Goal: Task Accomplishment & Management: Manage account settings

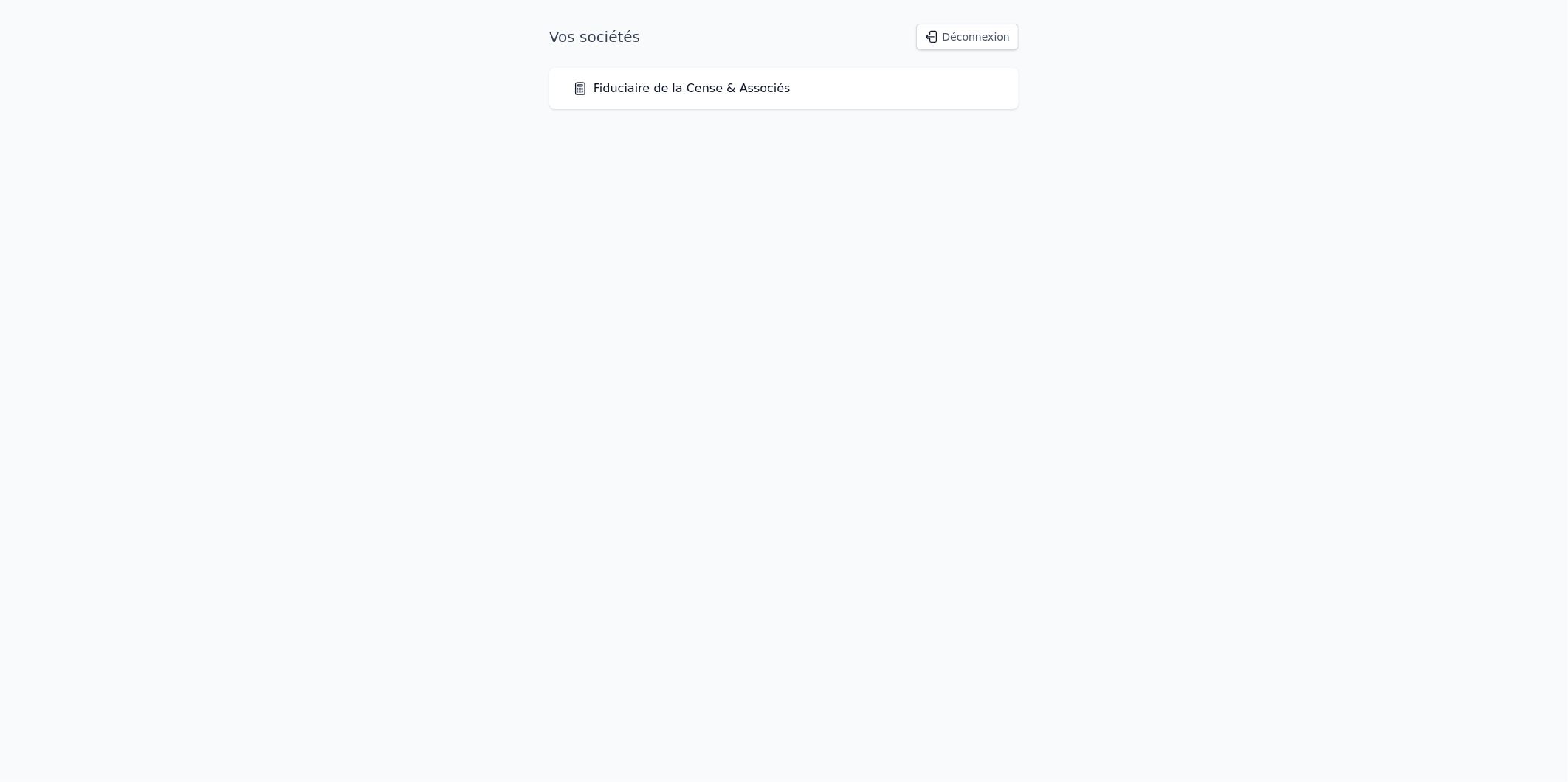
click at [652, 84] on link "Fiduciaire de la Cense & Associés" at bounding box center [681, 88] width 217 height 18
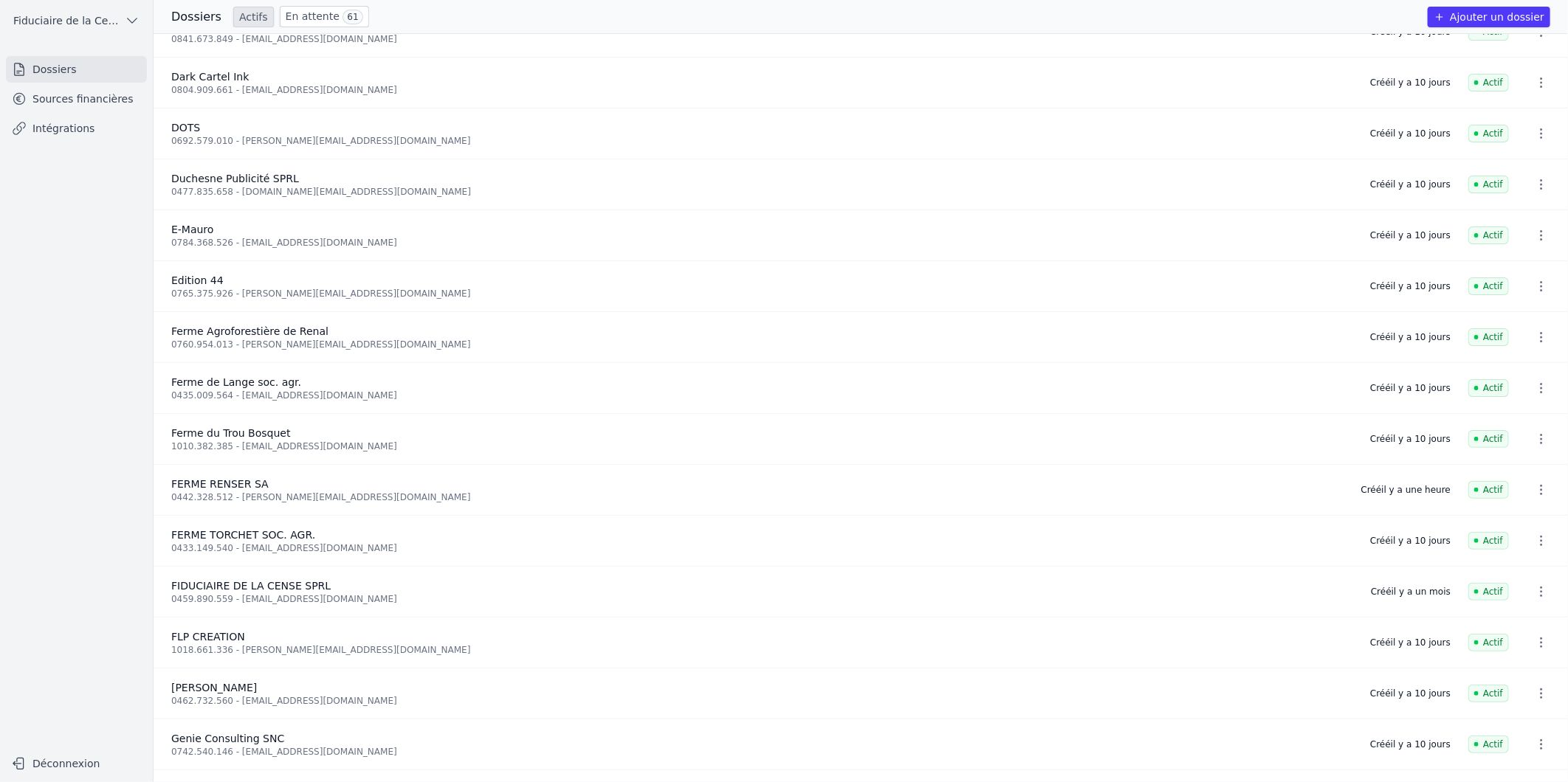
scroll to position [738, 0]
click at [53, 102] on link "Sources financières" at bounding box center [76, 99] width 141 height 26
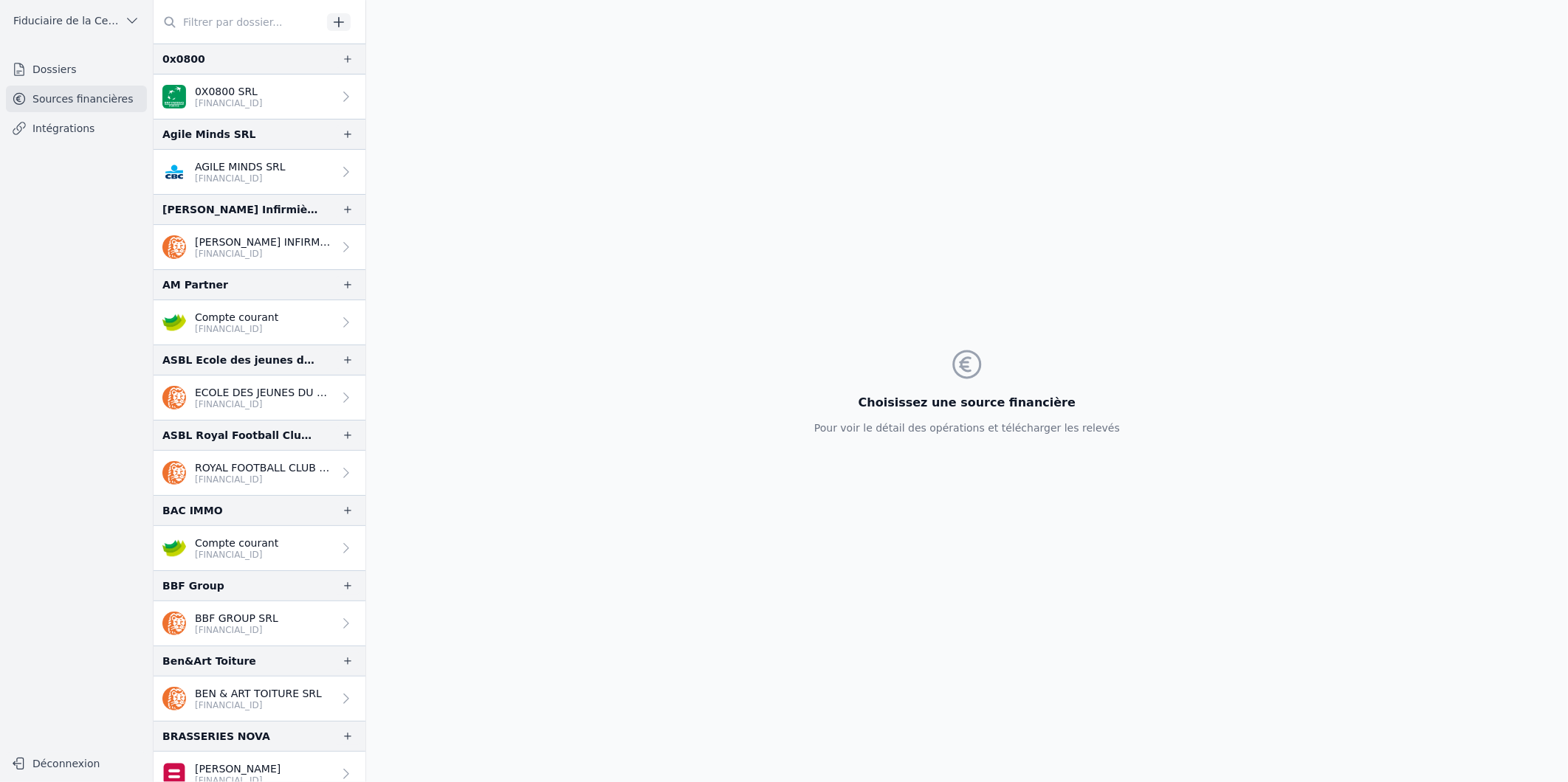
click at [227, 18] on input "text" at bounding box center [238, 22] width 169 height 26
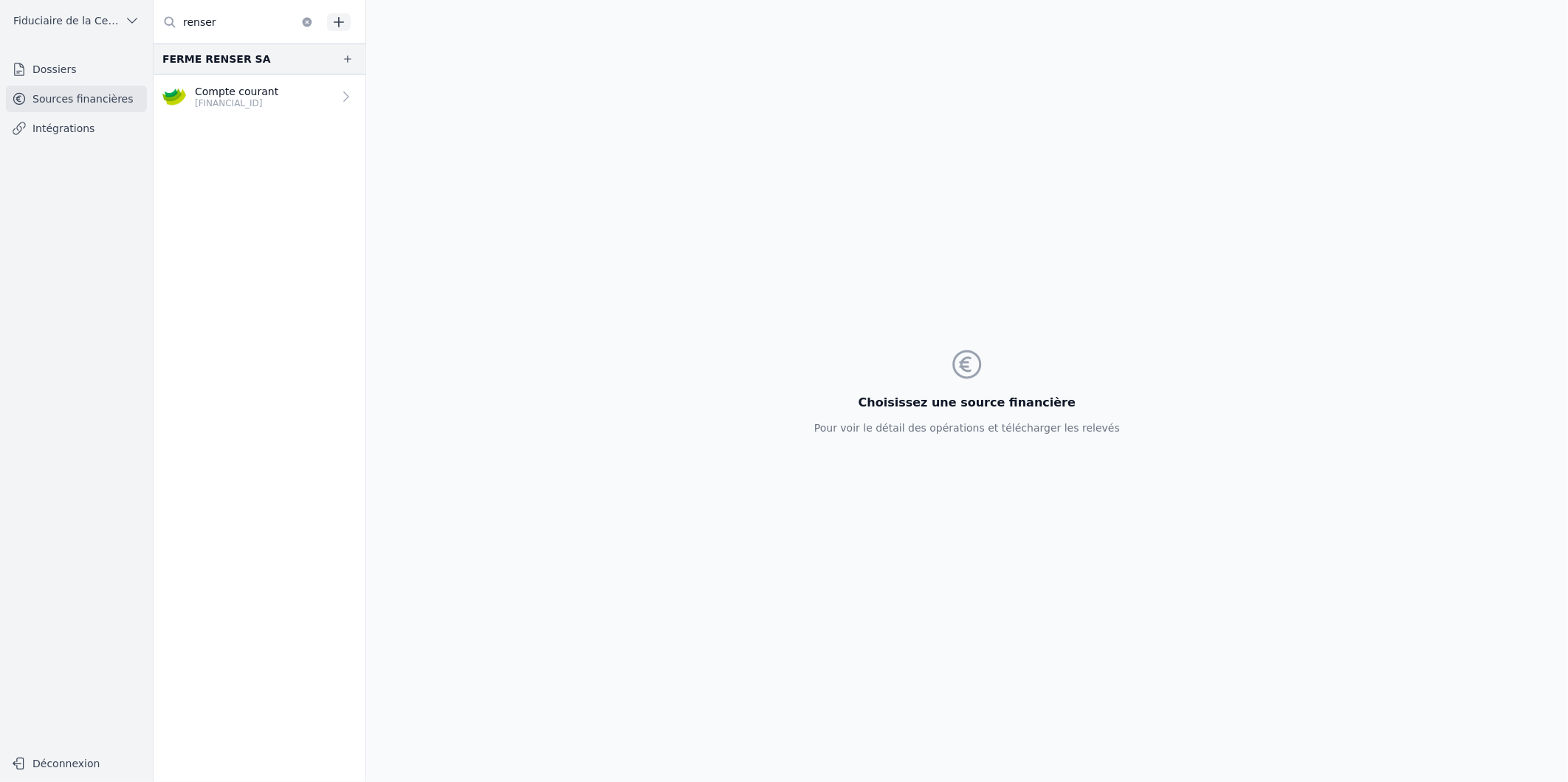
type input "renser"
click at [260, 91] on p "Compte courant" at bounding box center [237, 91] width 83 height 14
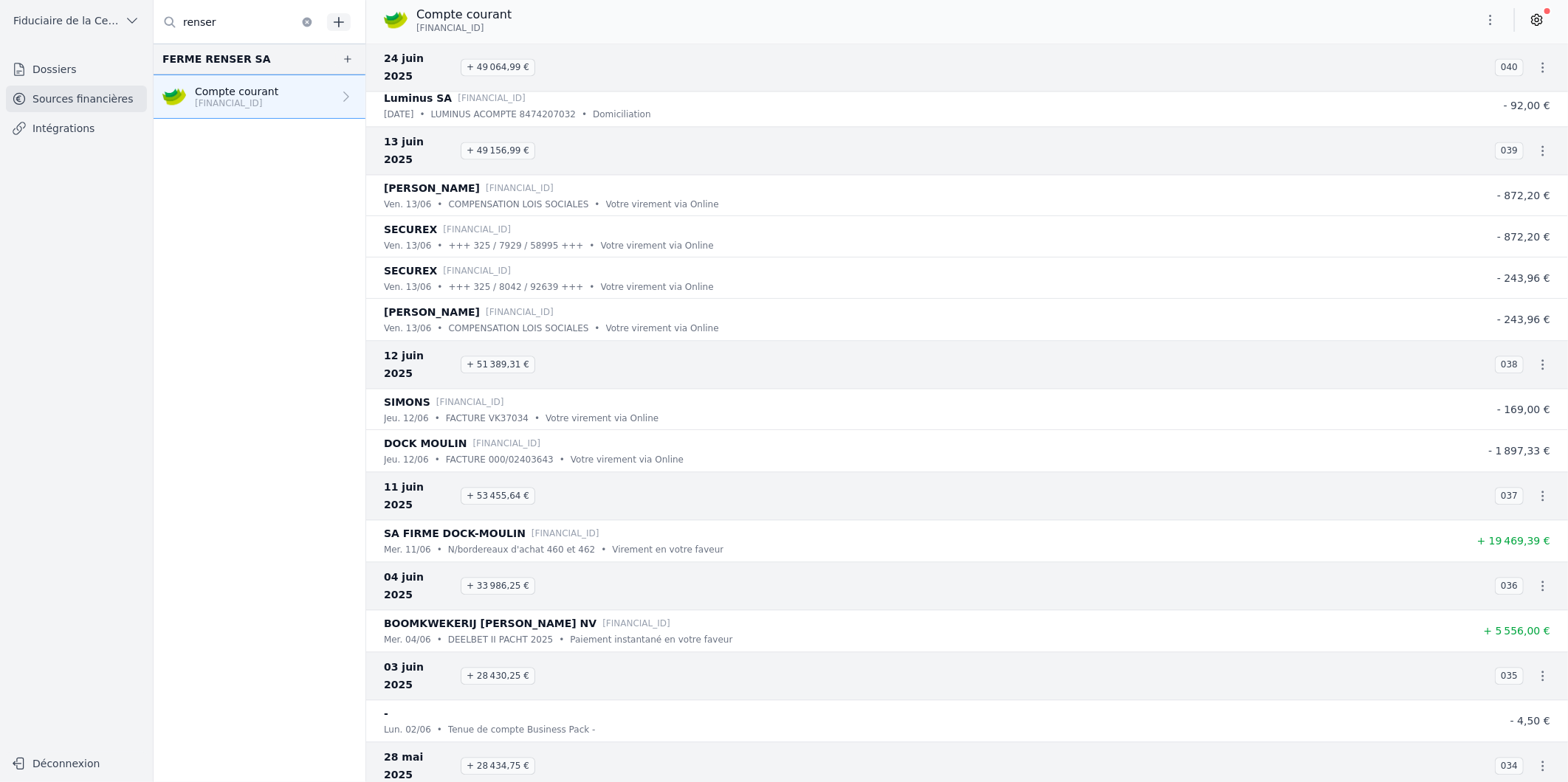
scroll to position [1967, 0]
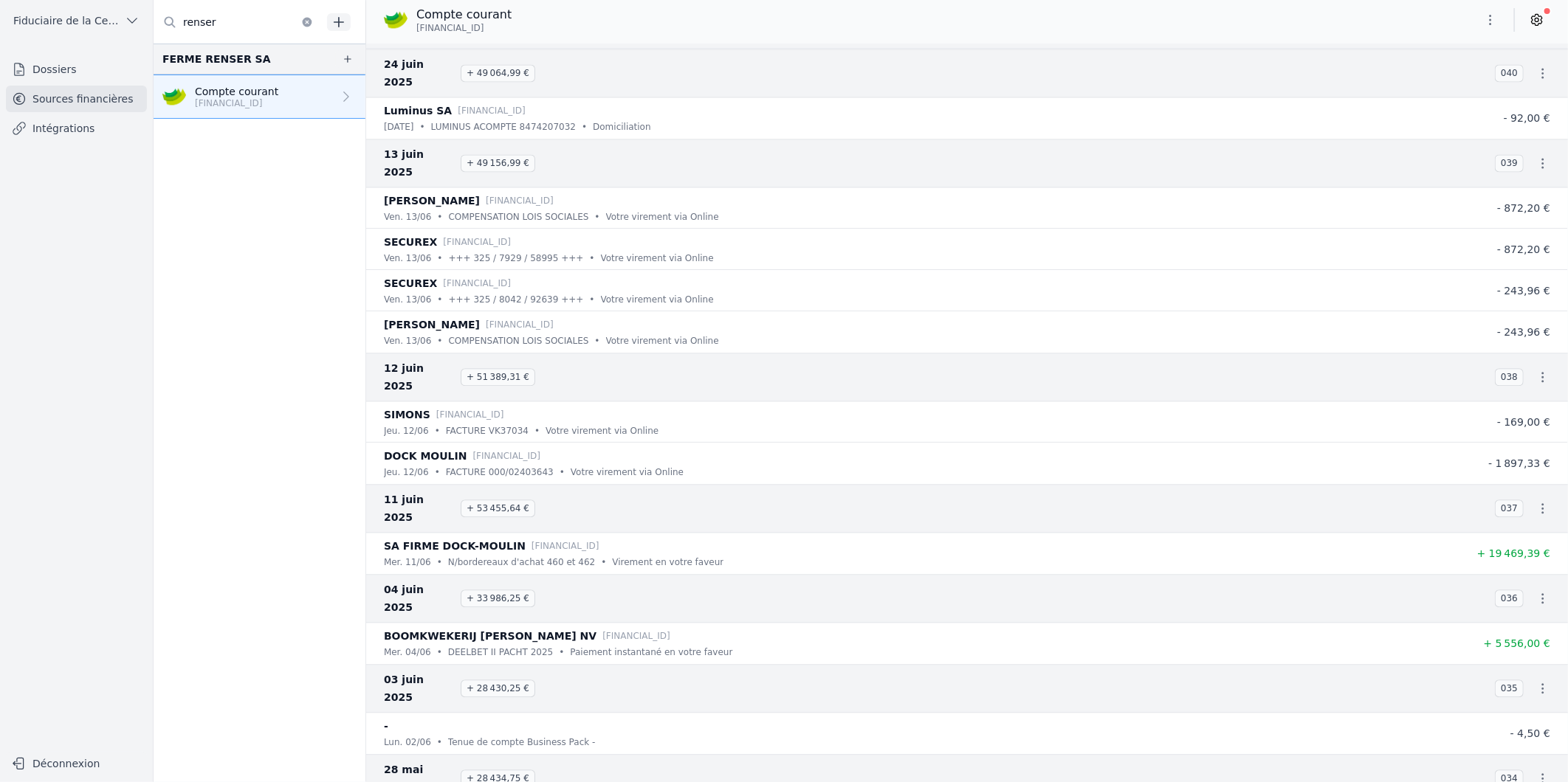
click at [1543, 18] on icon at bounding box center [1537, 20] width 14 height 14
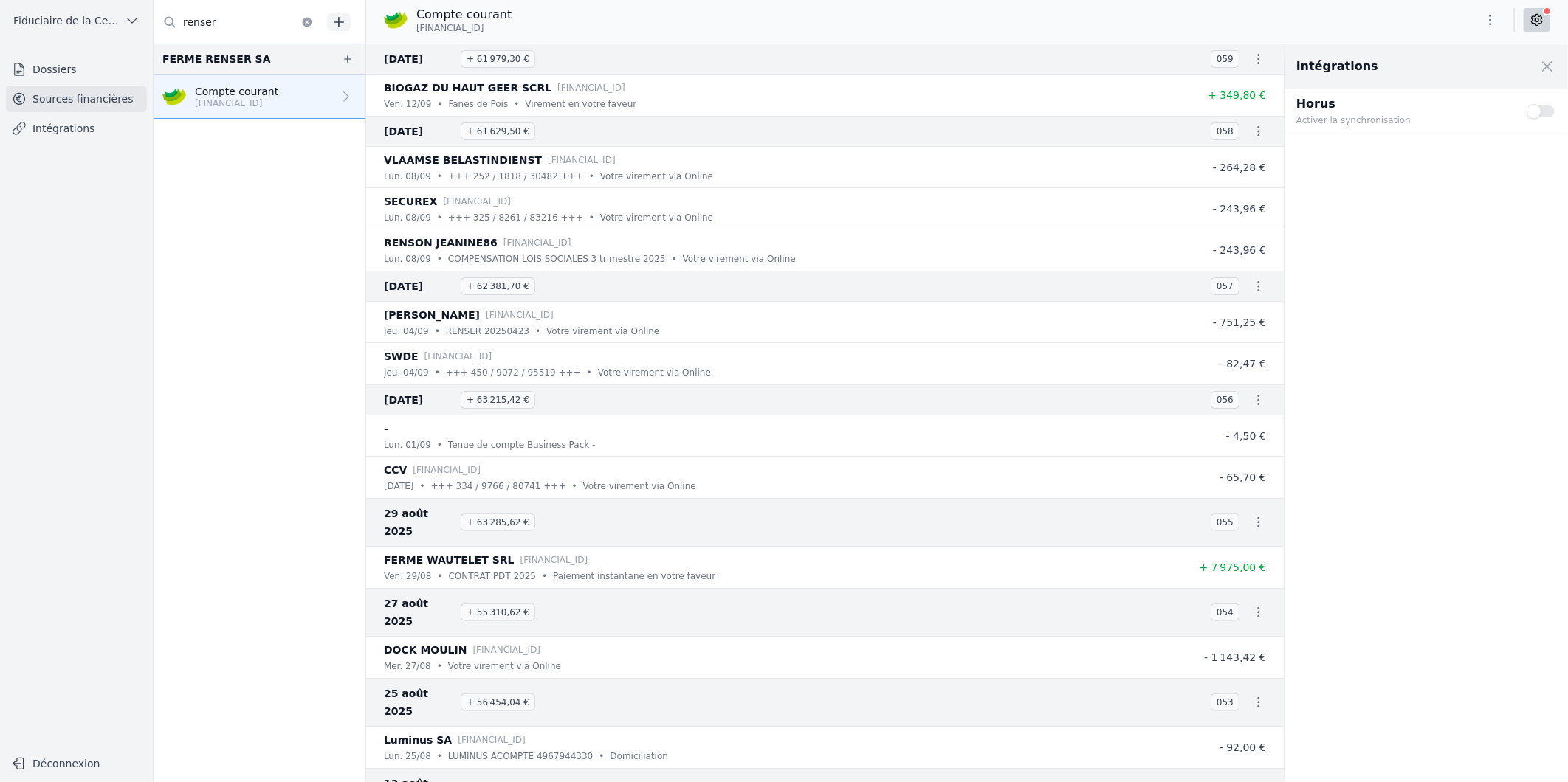
click at [1541, 111] on button "Use setting" at bounding box center [1541, 111] width 30 height 14
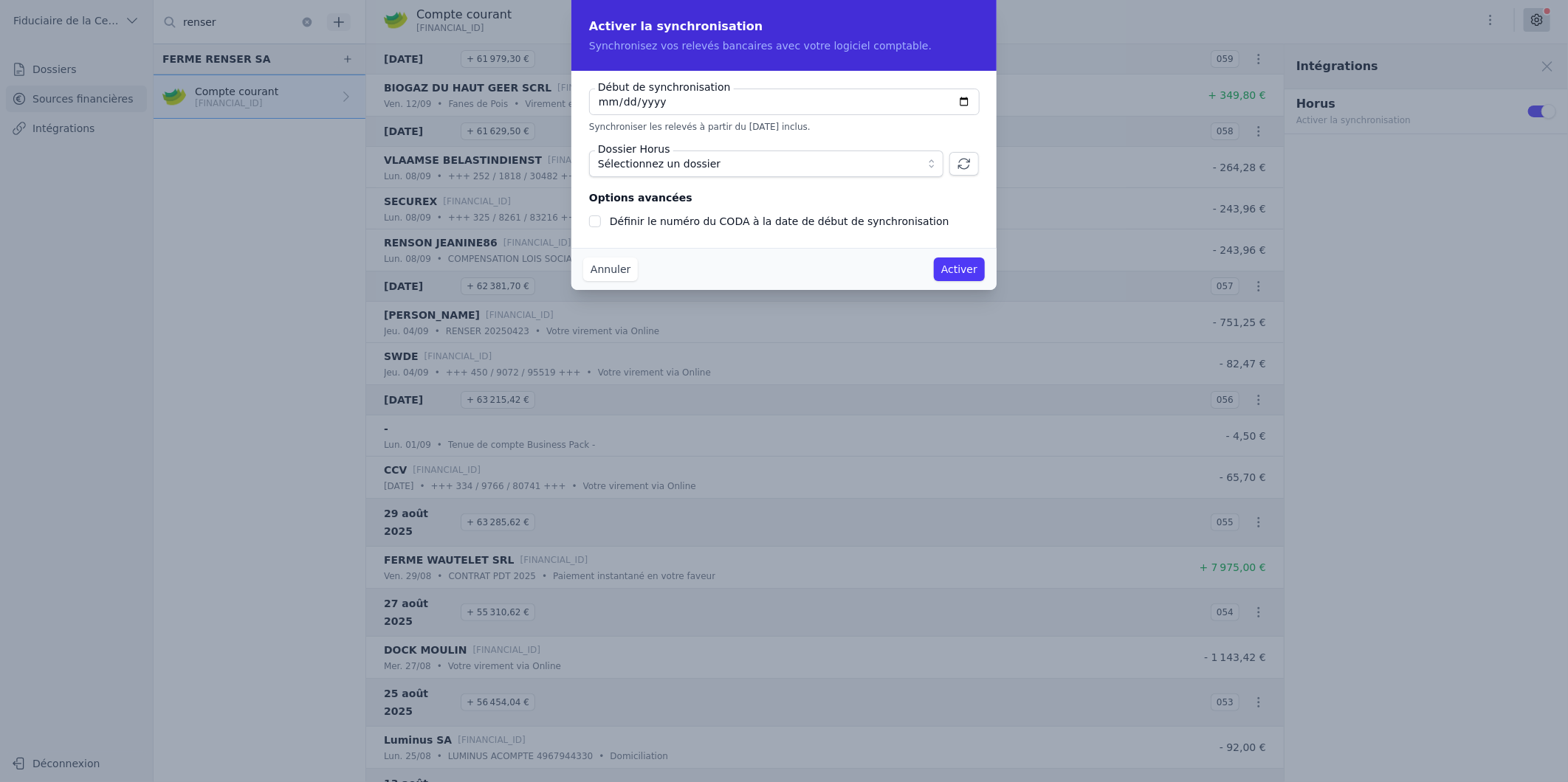
click at [682, 166] on span "Sélectionnez un dossier" at bounding box center [659, 164] width 123 height 18
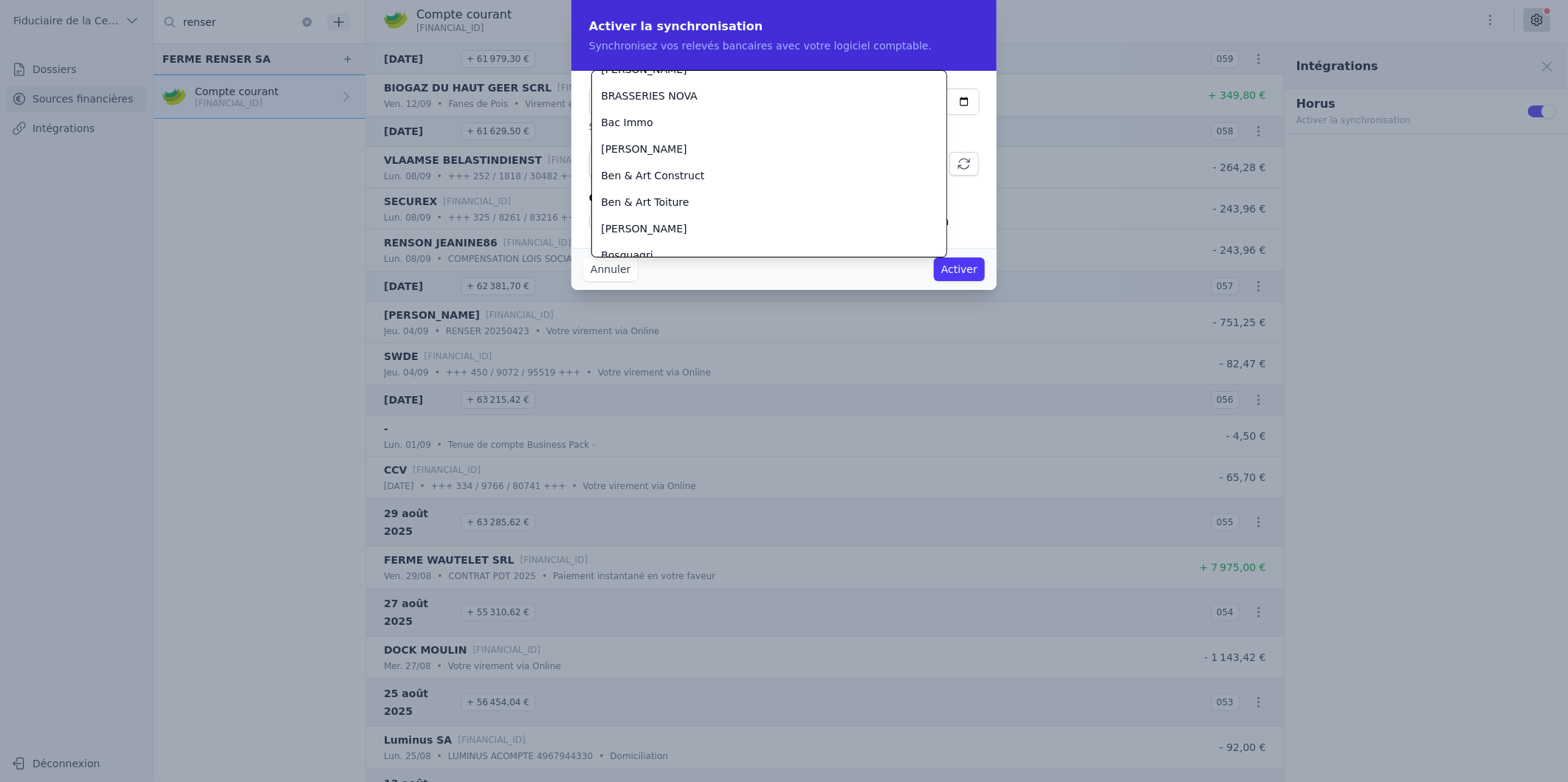
scroll to position [573, 0]
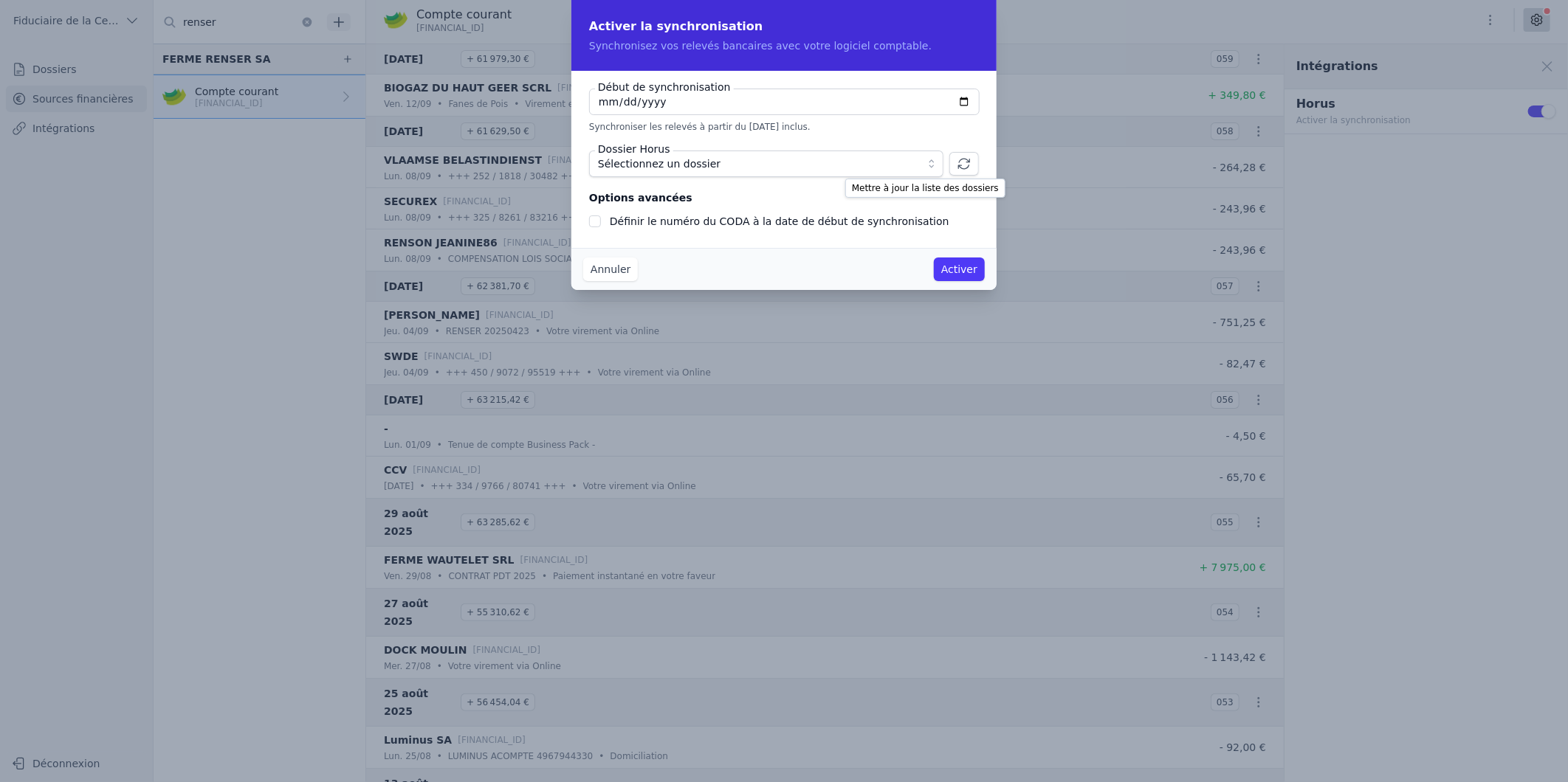
click at [963, 166] on icon "button" at bounding box center [964, 164] width 14 height 14
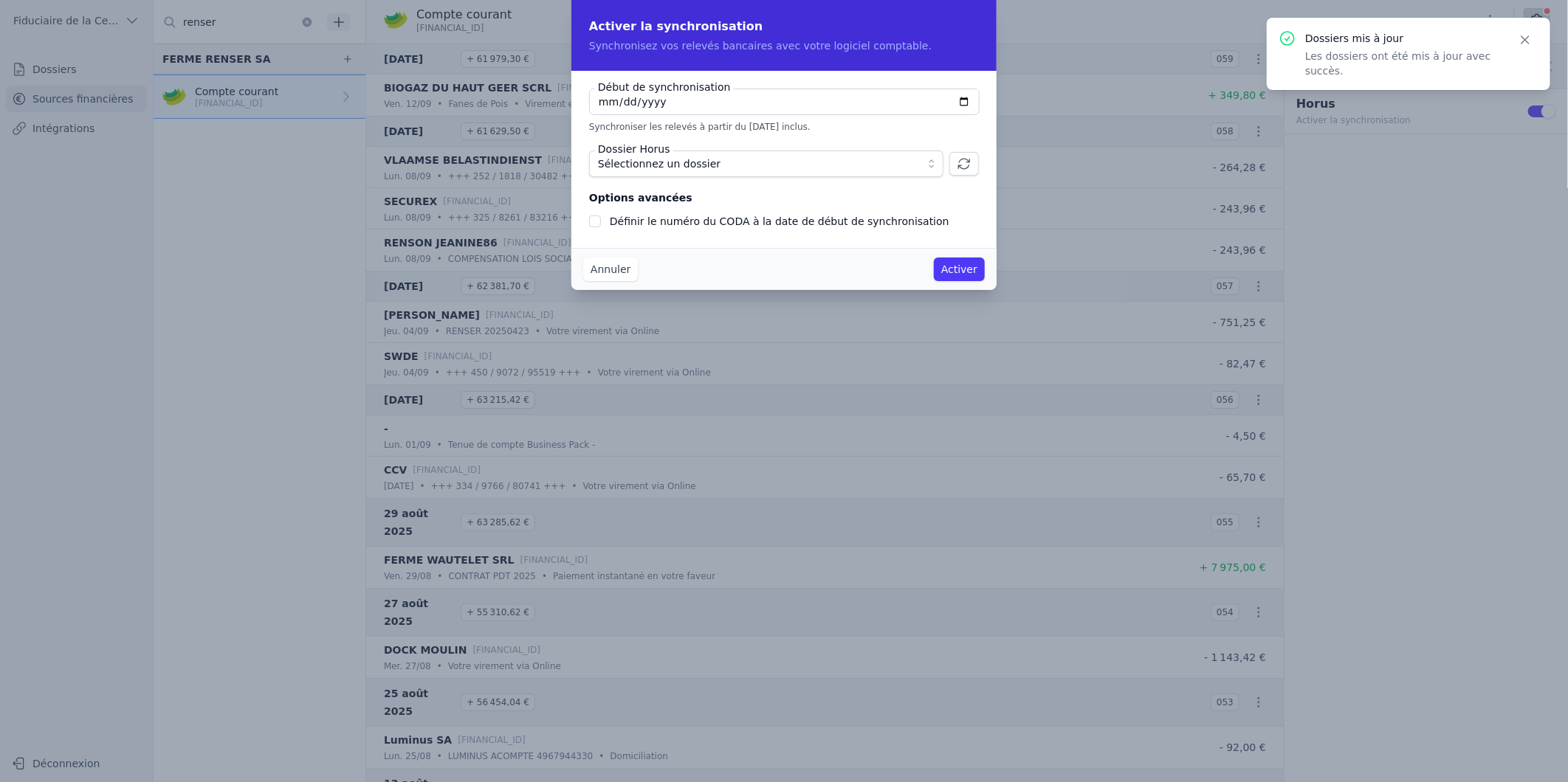
click at [768, 168] on span "Sélectionnez un dossier" at bounding box center [756, 164] width 316 height 18
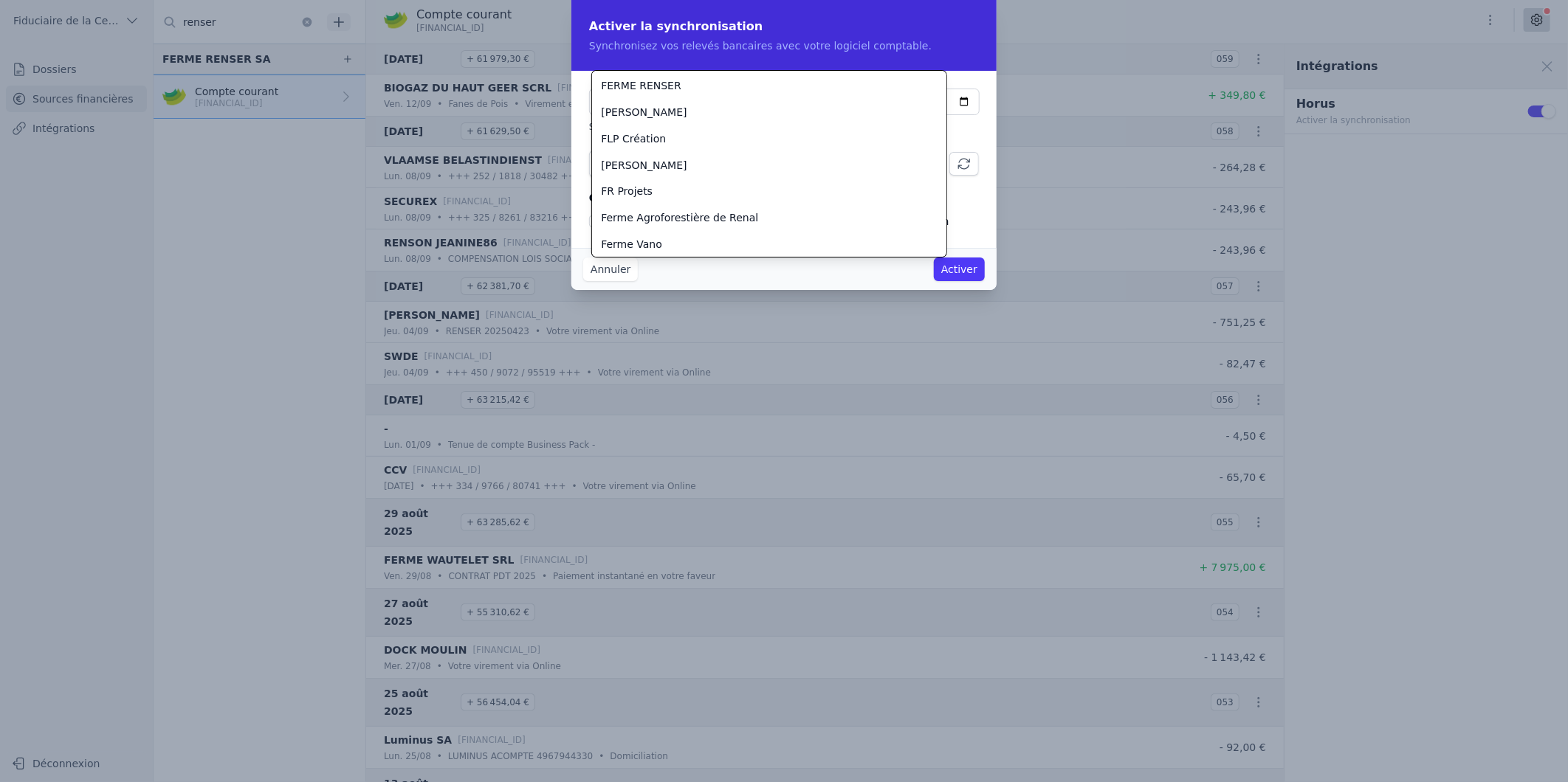
scroll to position [1562, 0]
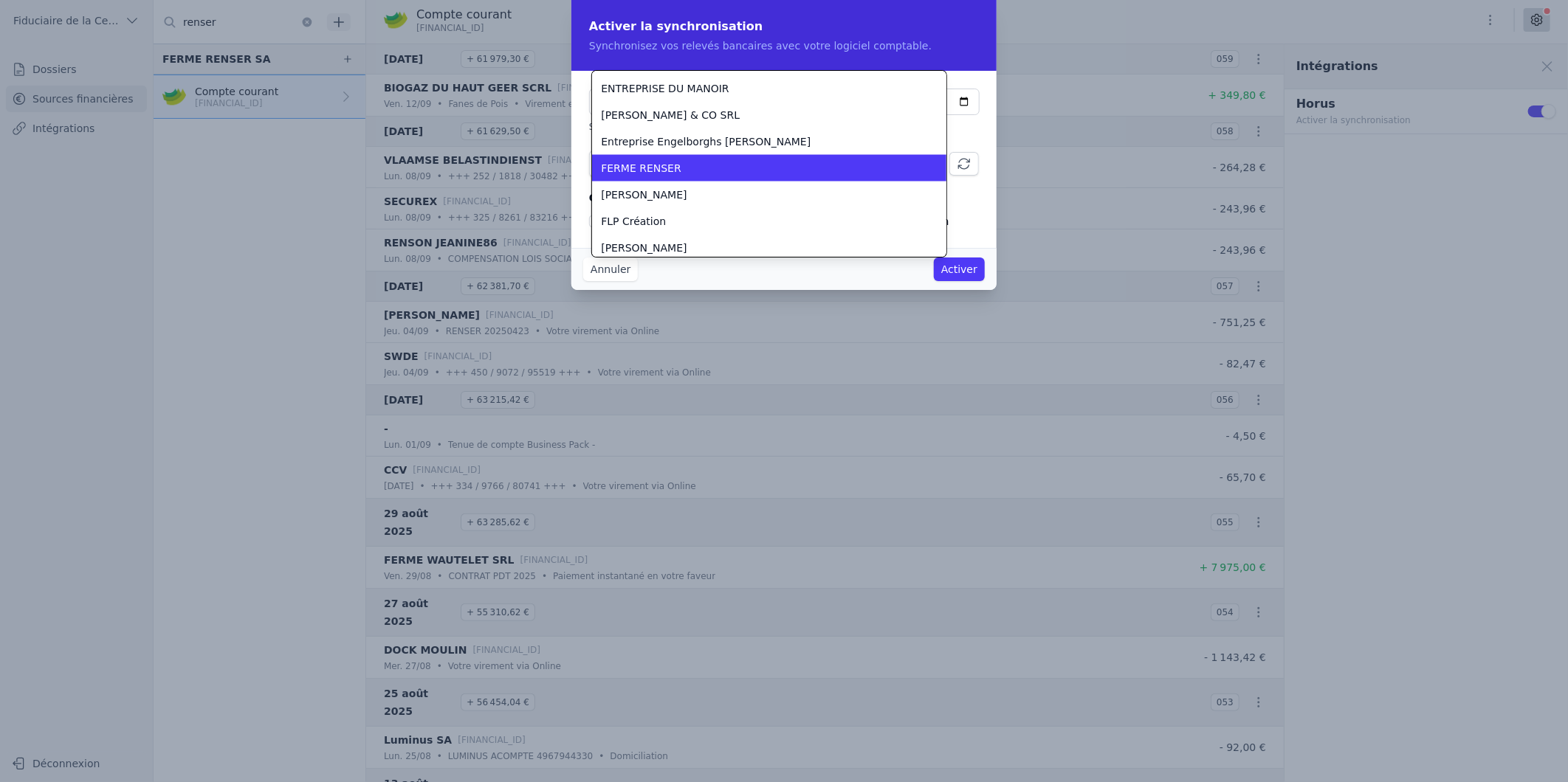
click at [685, 167] on div "FERME RENSER" at bounding box center [760, 168] width 319 height 14
checkbox input "false"
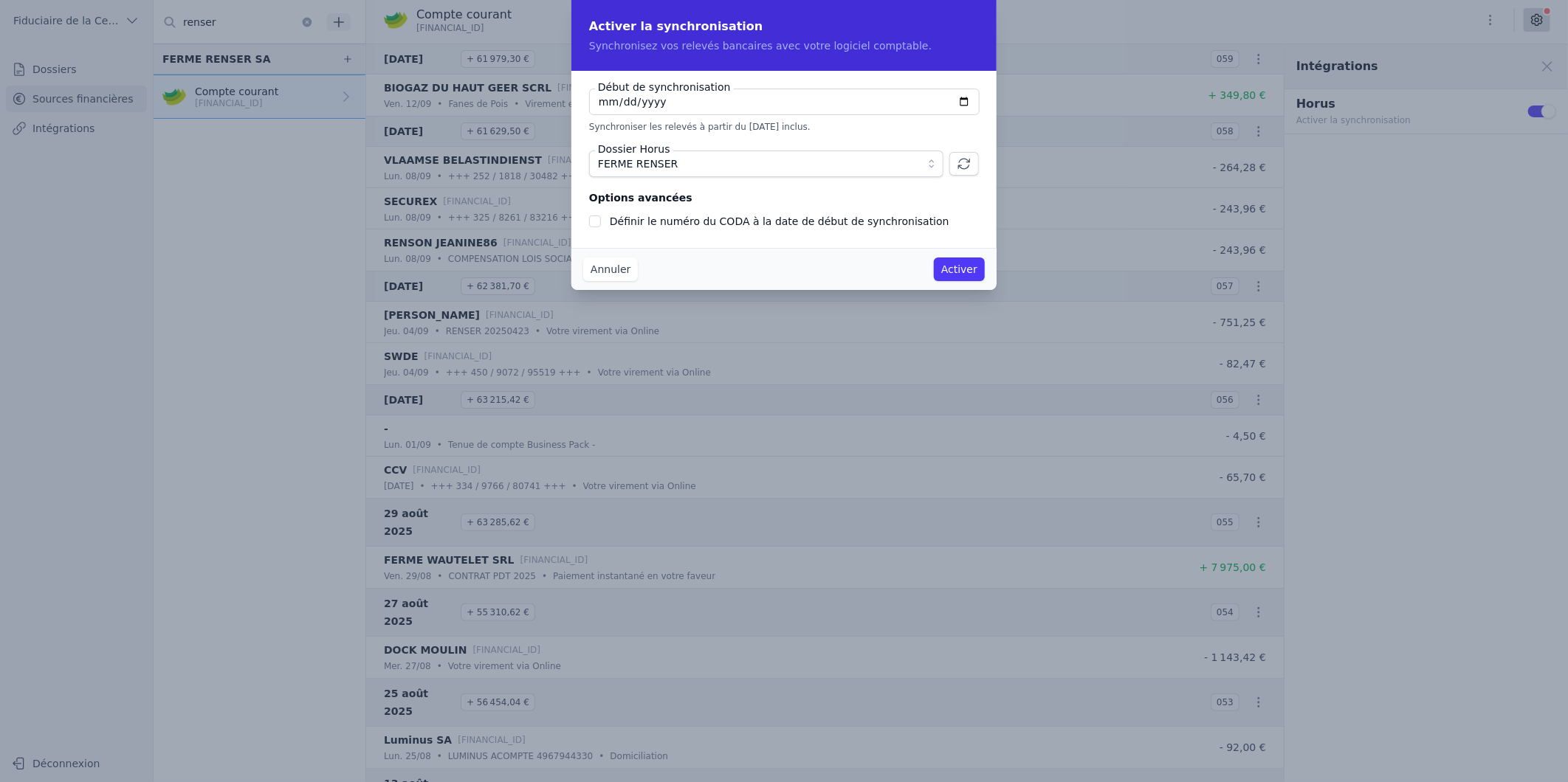
click at [958, 269] on button "Activer" at bounding box center [959, 269] width 51 height 23
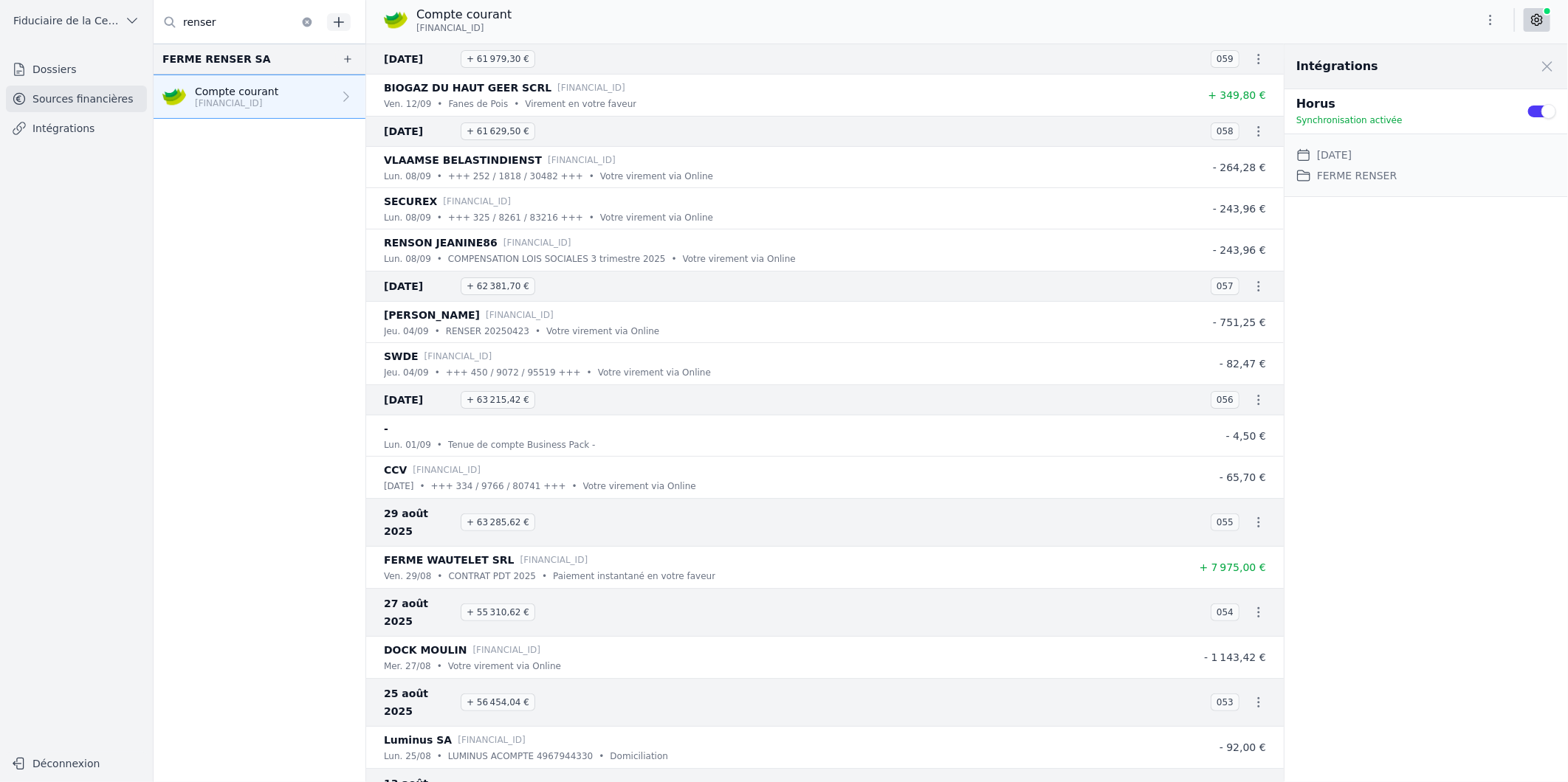
click at [55, 69] on link "Dossiers" at bounding box center [76, 69] width 141 height 26
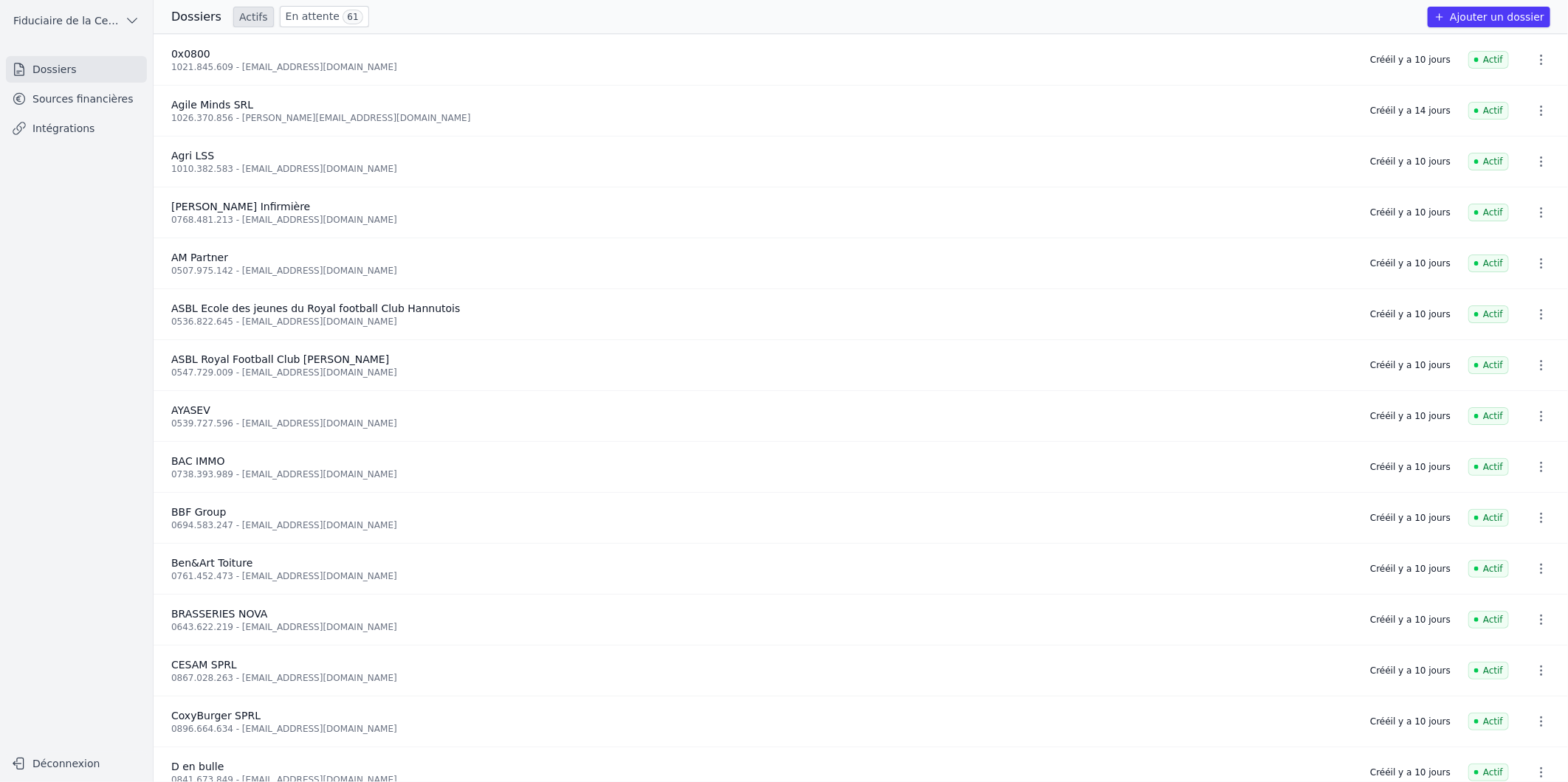
click at [93, 100] on link "Sources financières" at bounding box center [76, 99] width 141 height 26
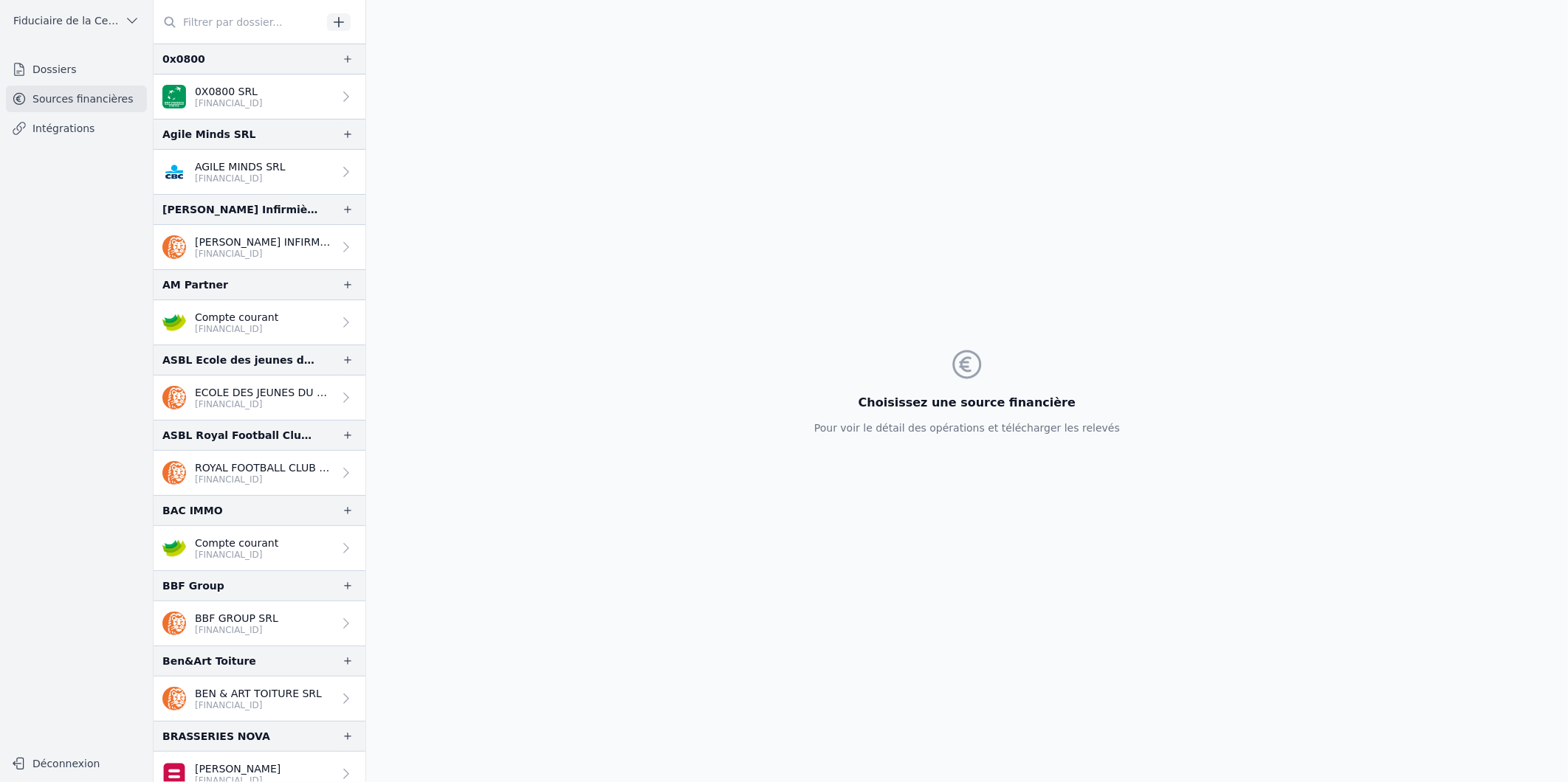
click at [245, 186] on link "AGILE MINDS SRL [FINANCIAL_ID]" at bounding box center [259, 172] width 212 height 44
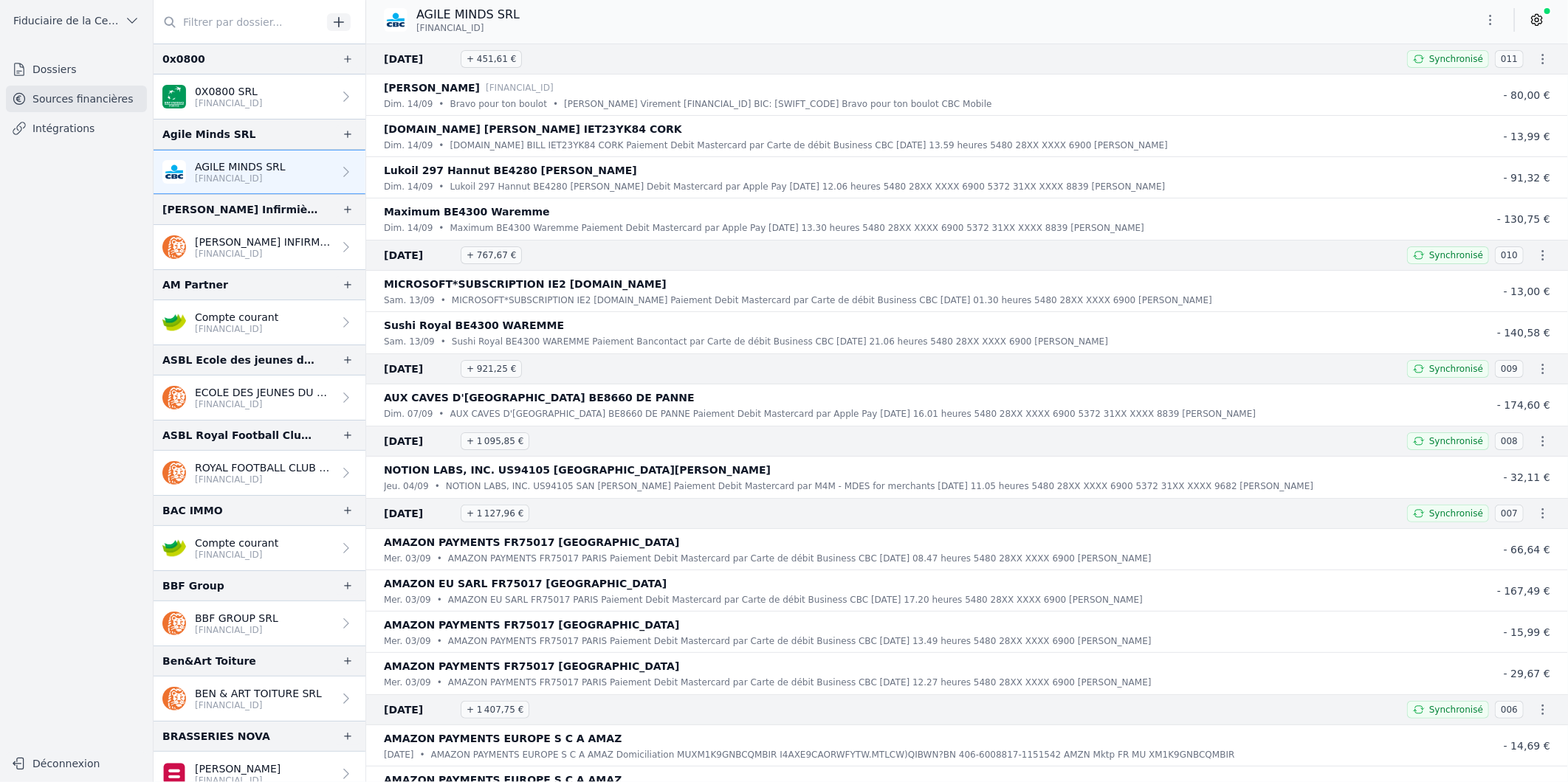
click at [212, 252] on p "[FINANCIAL_ID]" at bounding box center [264, 253] width 138 height 12
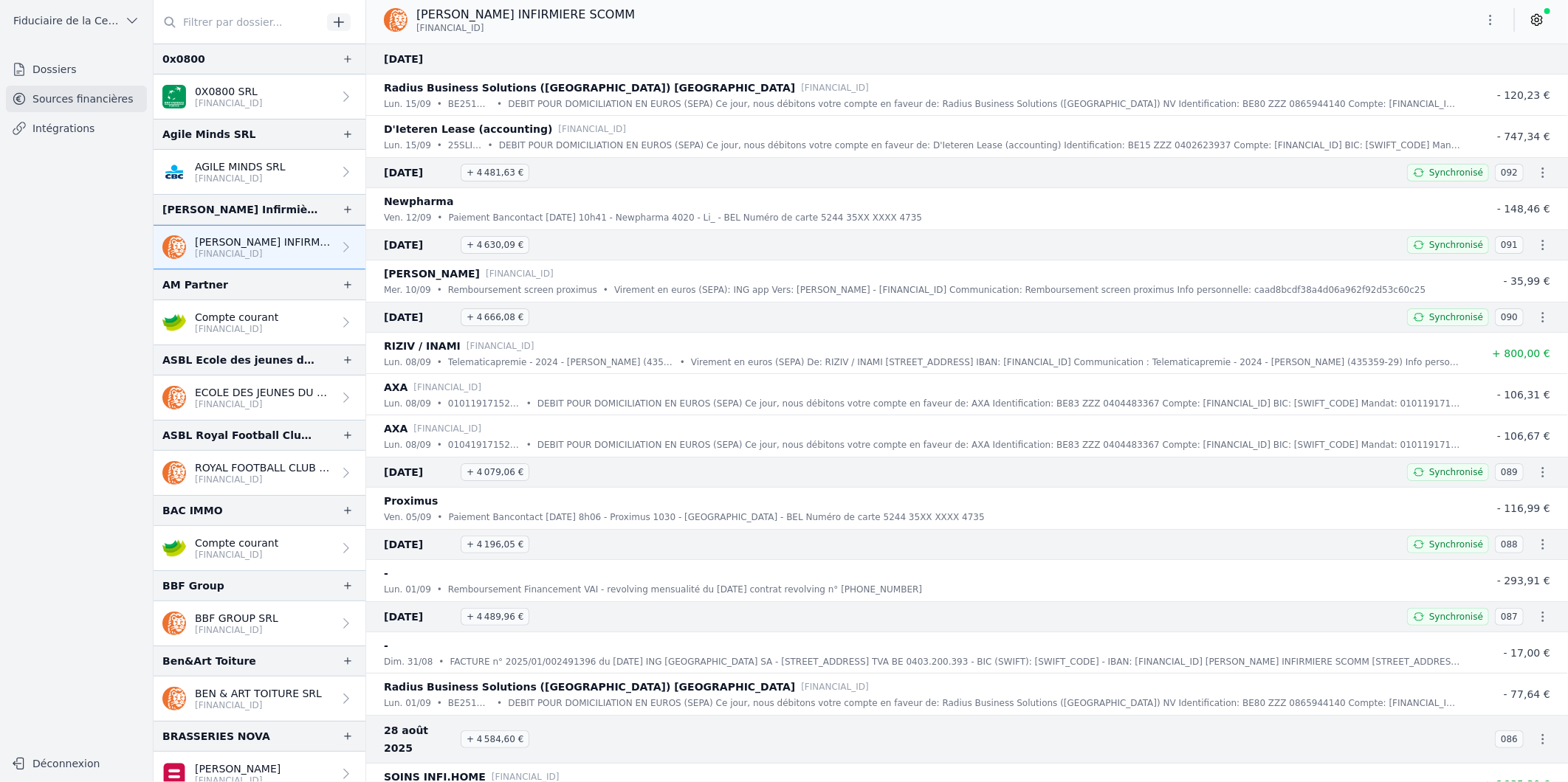
click at [55, 75] on link "Dossiers" at bounding box center [76, 69] width 141 height 26
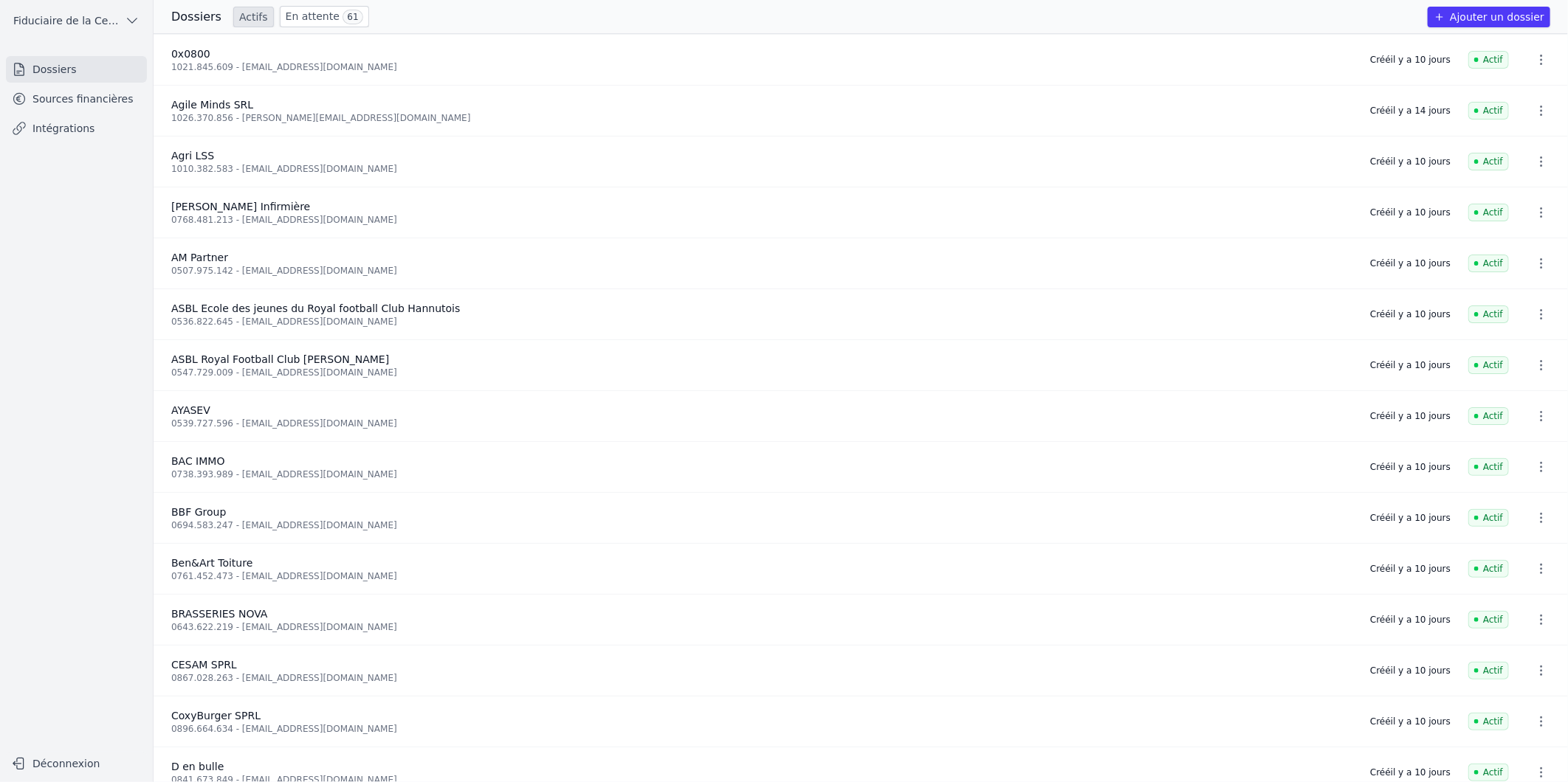
click at [79, 91] on link "Sources financières" at bounding box center [76, 99] width 141 height 26
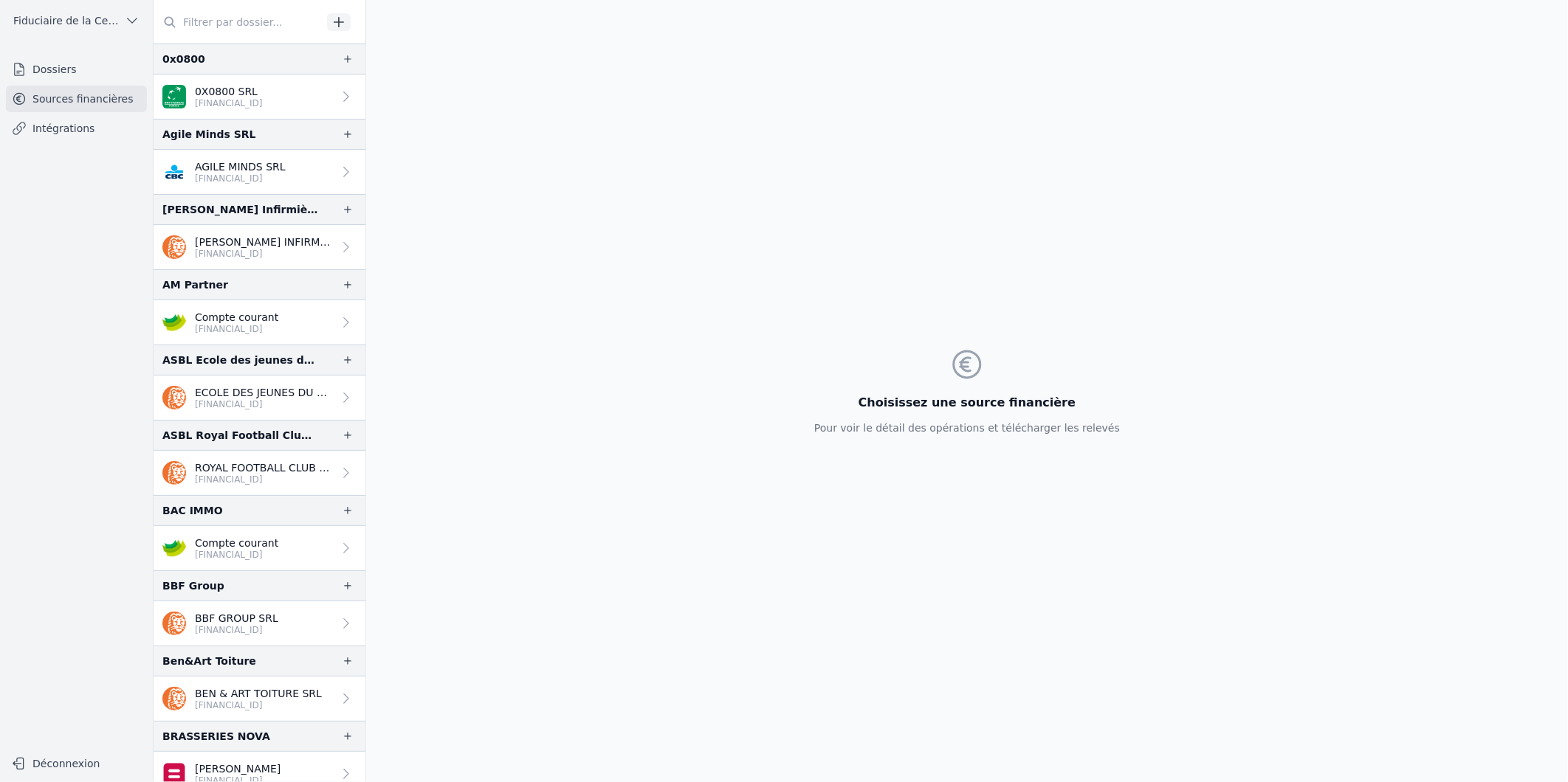
click at [211, 20] on input "text" at bounding box center [238, 22] width 169 height 26
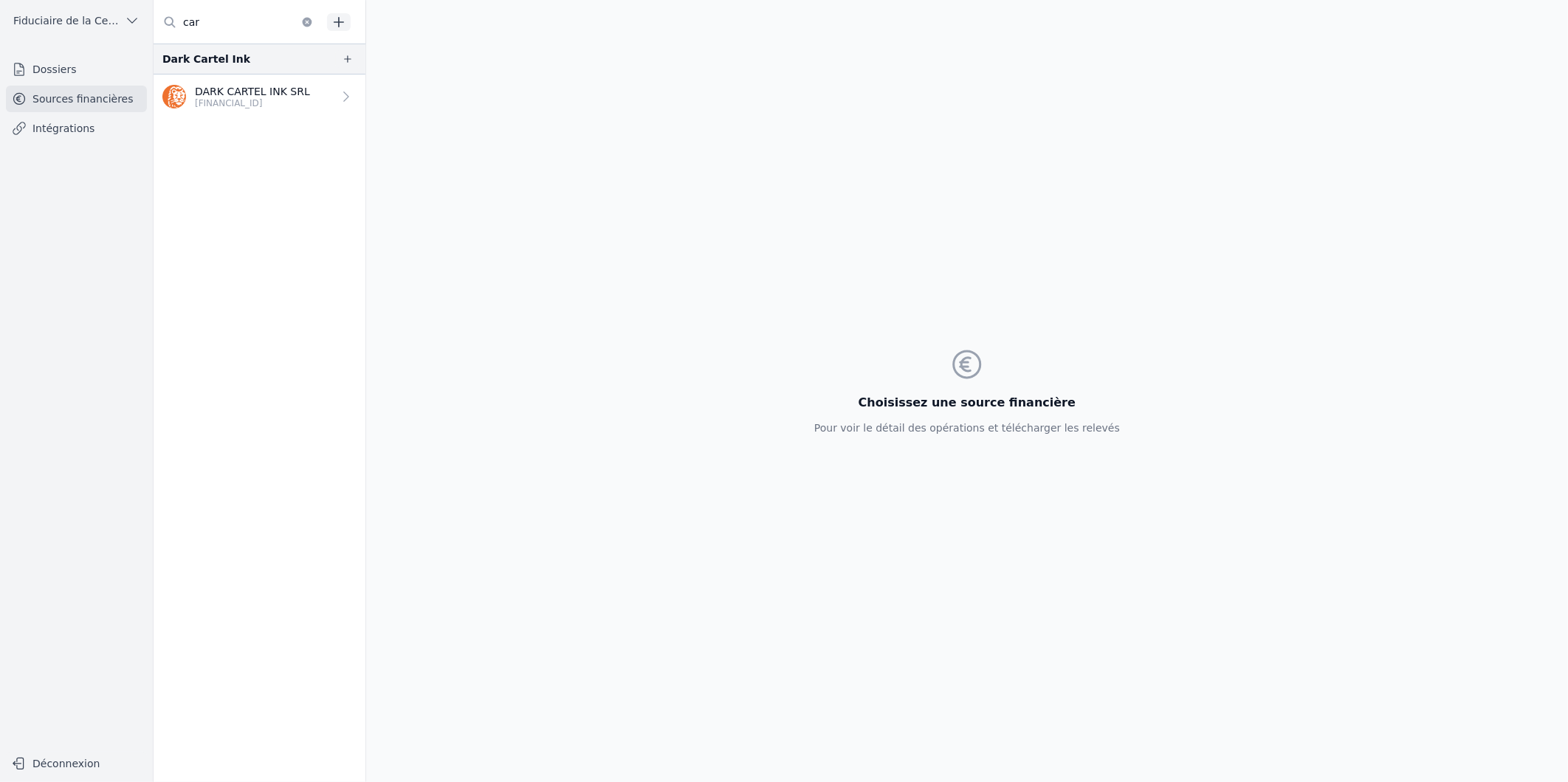
type input "car"
click at [278, 89] on p "DARK CARTEL INK SRL" at bounding box center [252, 91] width 115 height 14
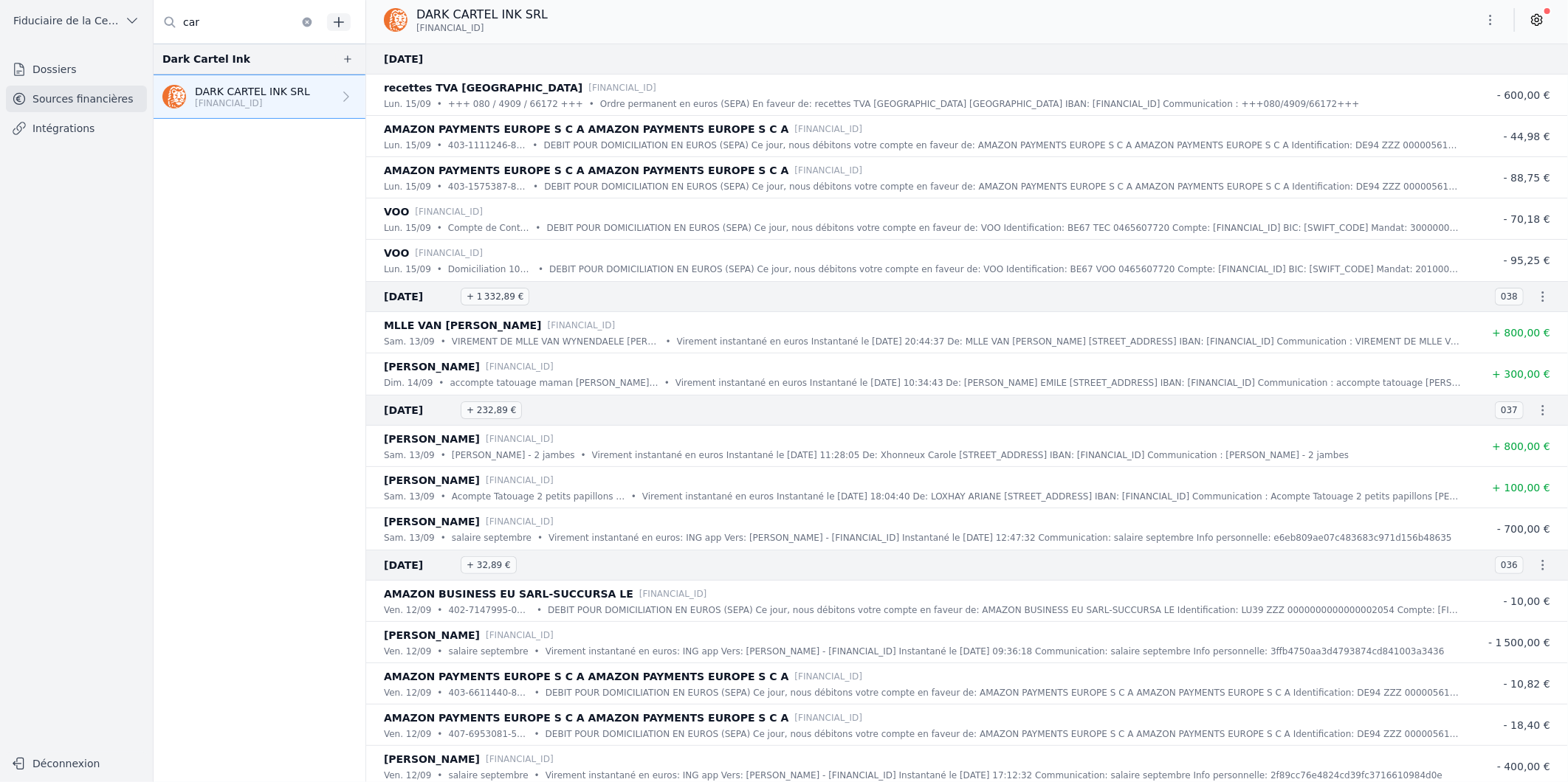
click at [63, 126] on link "Intégrations" at bounding box center [76, 128] width 141 height 26
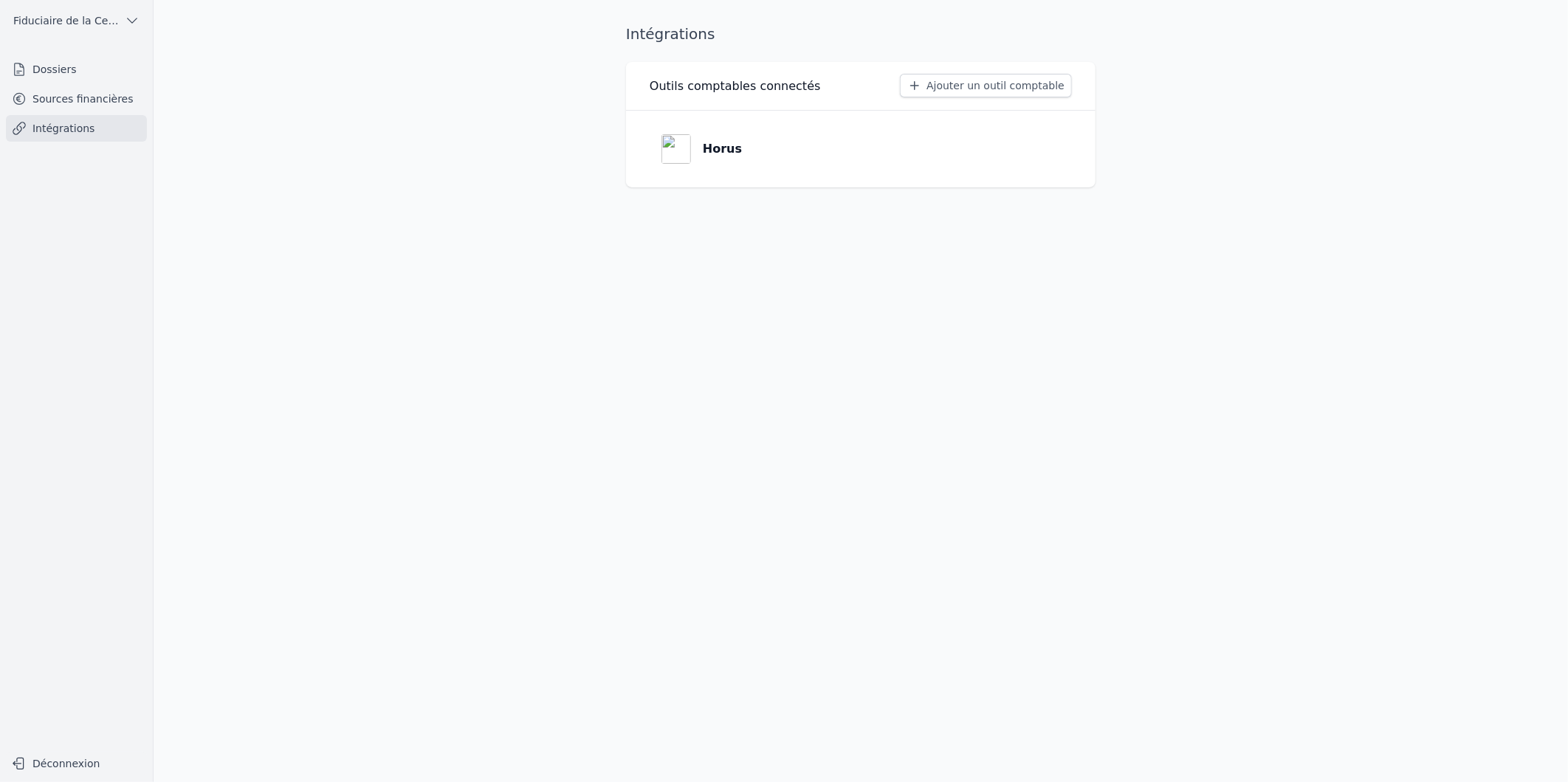
click at [43, 63] on link "Dossiers" at bounding box center [76, 69] width 141 height 26
